Goal: Task Accomplishment & Management: Manage account settings

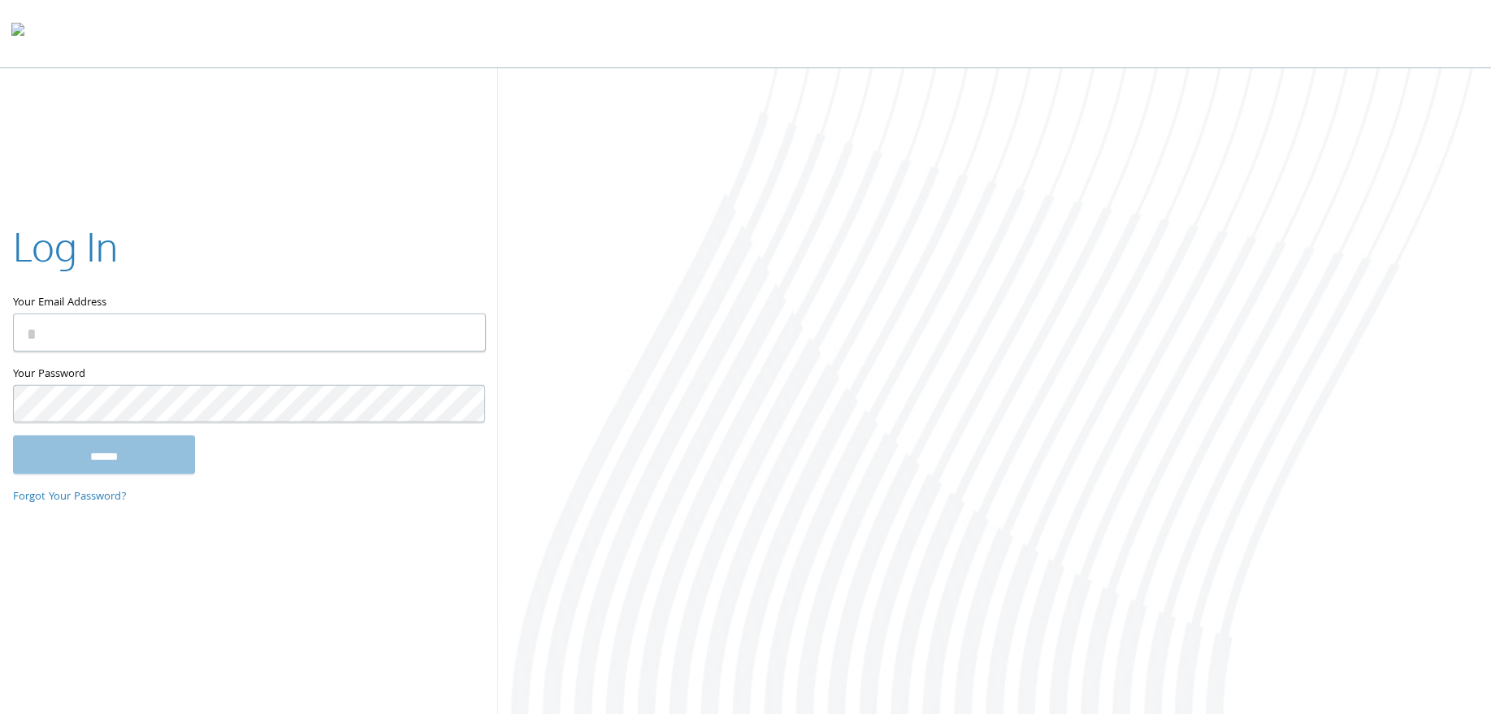
type input "**********"
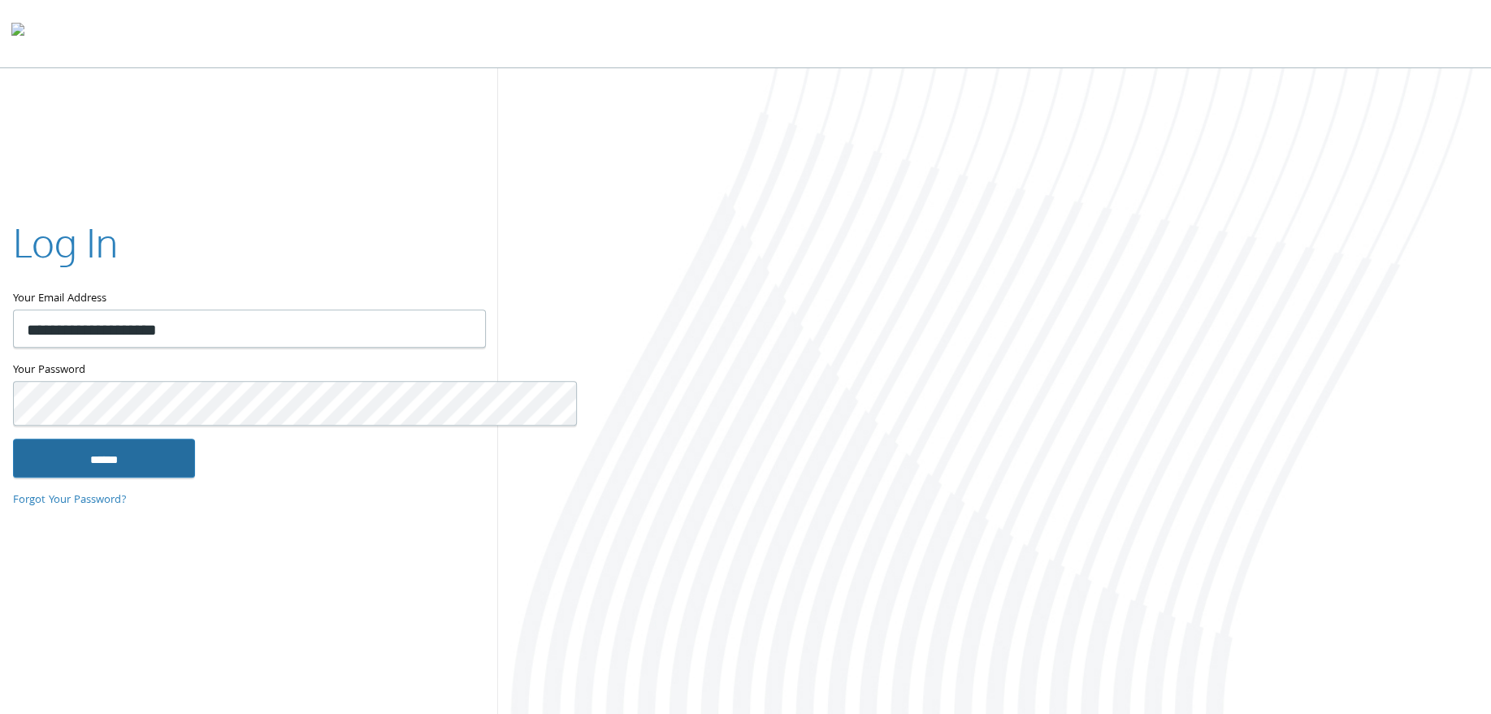
click at [117, 451] on input "******" at bounding box center [104, 458] width 182 height 39
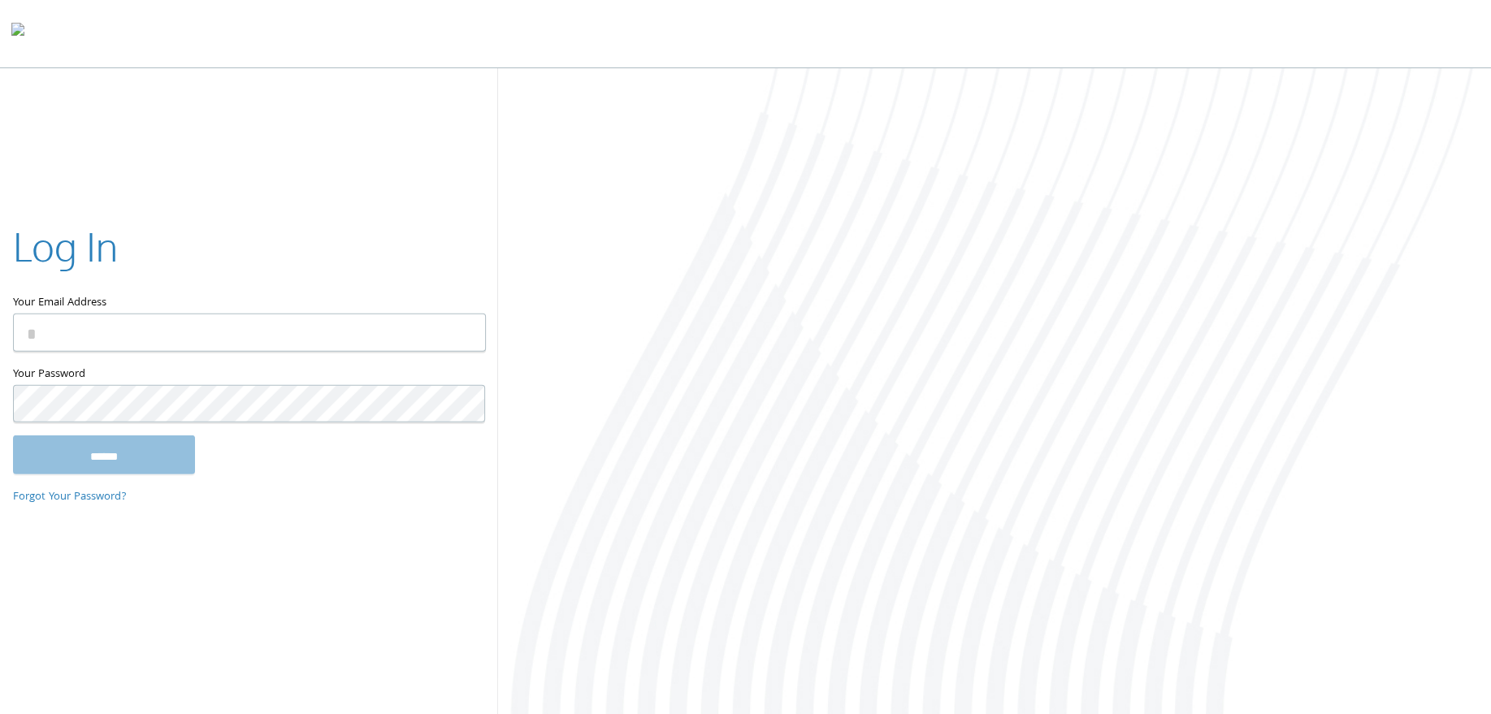
type input "**********"
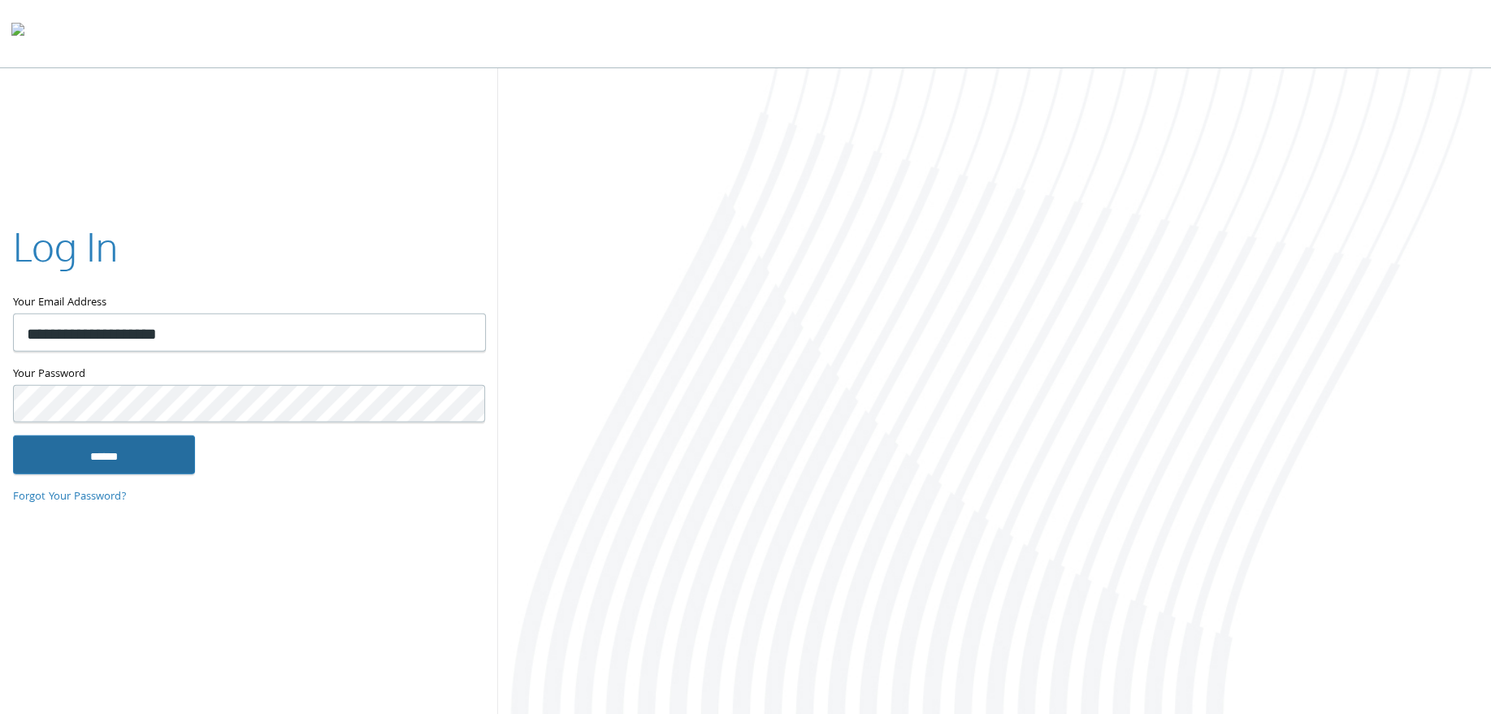
click at [149, 452] on input "******" at bounding box center [104, 454] width 182 height 39
